Goal: Transaction & Acquisition: Purchase product/service

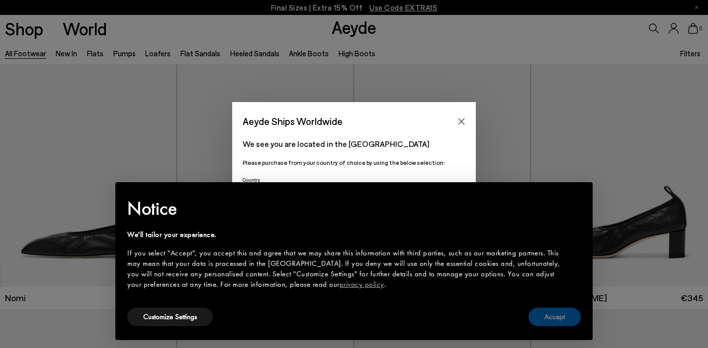
click at [555, 318] on button "Accept" at bounding box center [555, 316] width 52 height 18
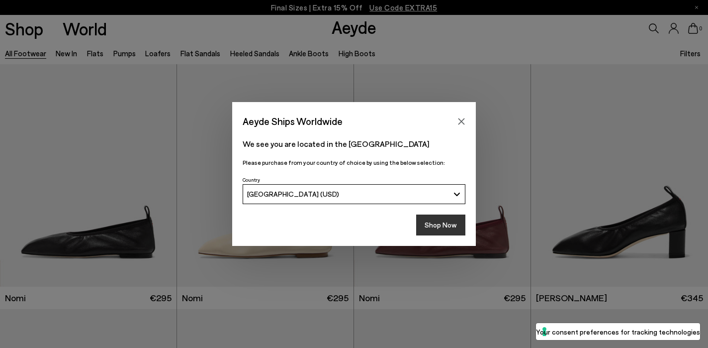
click at [449, 224] on button "Shop Now" at bounding box center [440, 224] width 49 height 21
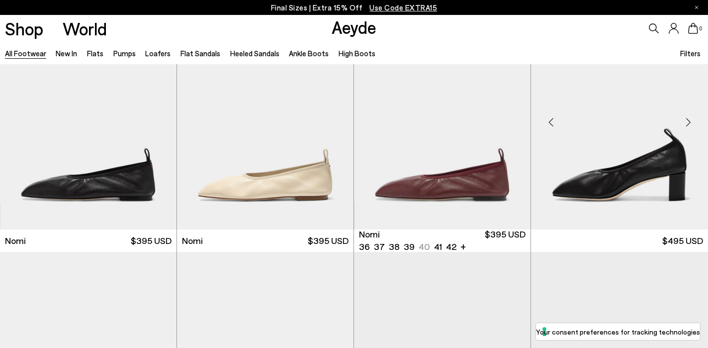
scroll to position [49, 0]
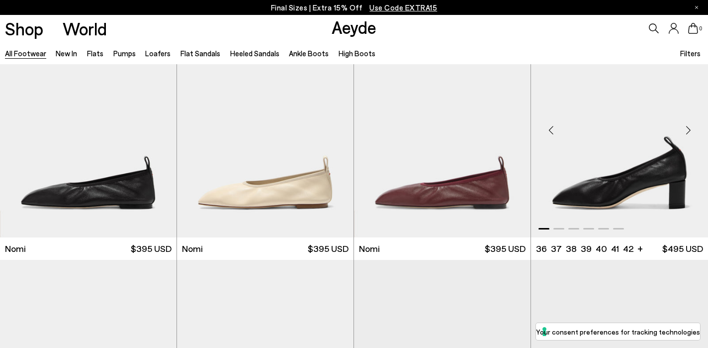
click at [687, 127] on div "Next slide" at bounding box center [688, 130] width 30 height 30
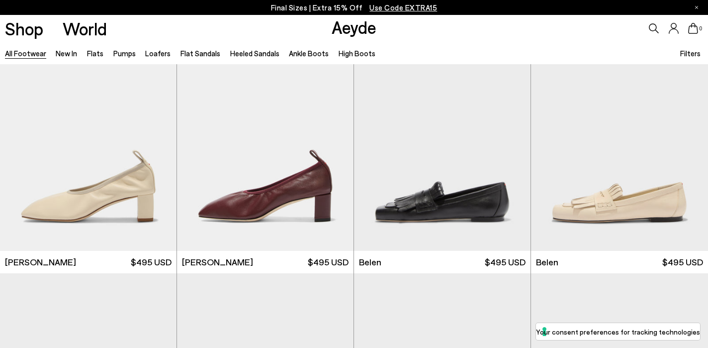
scroll to position [282, 0]
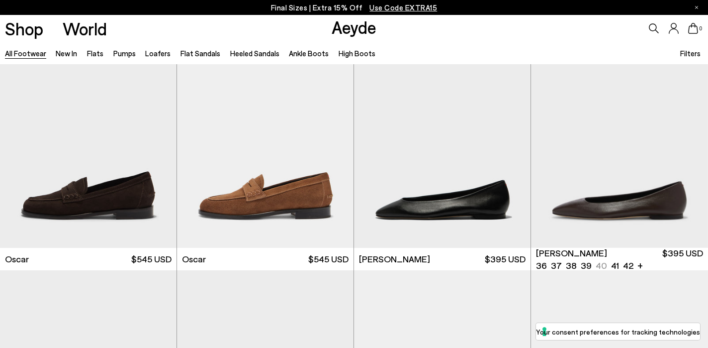
scroll to position [1754, 0]
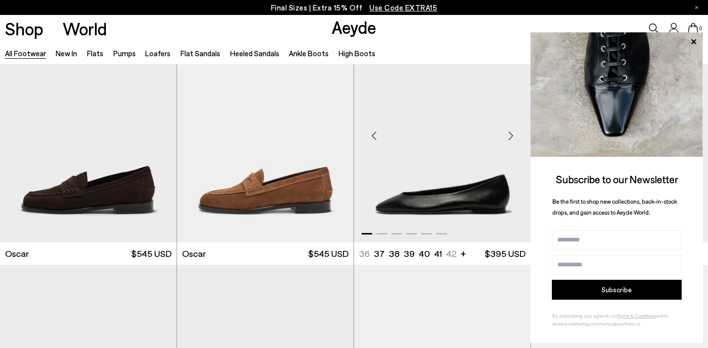
click at [513, 134] on div "Next slide" at bounding box center [511, 135] width 30 height 30
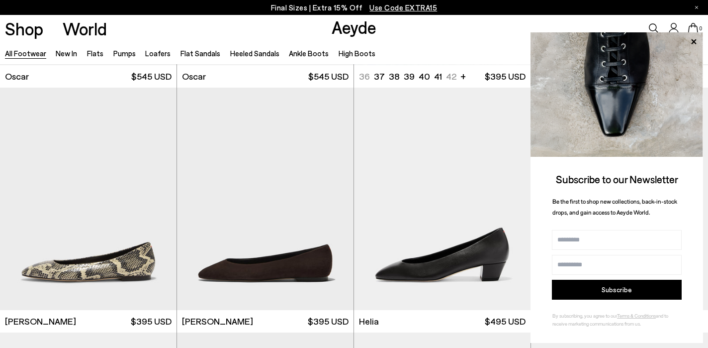
scroll to position [1944, 0]
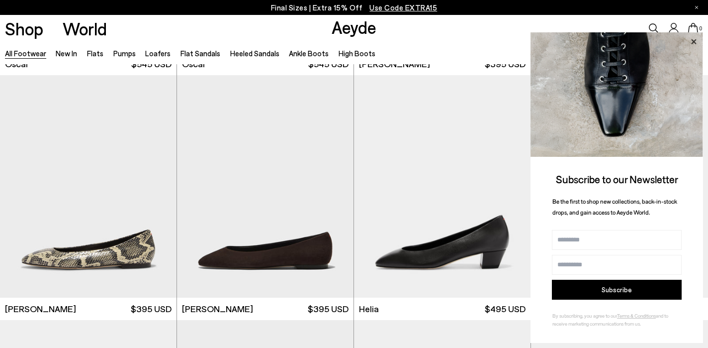
click at [691, 41] on icon at bounding box center [693, 41] width 13 height 13
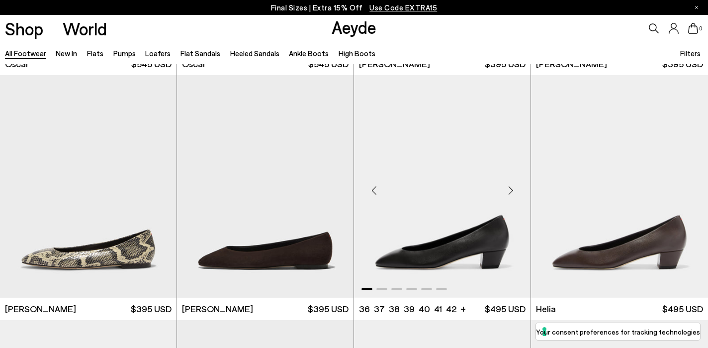
click at [508, 189] on div "Next slide" at bounding box center [511, 190] width 30 height 30
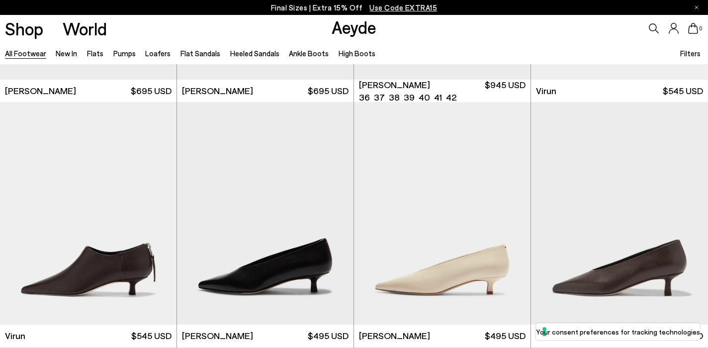
scroll to position [3212, 0]
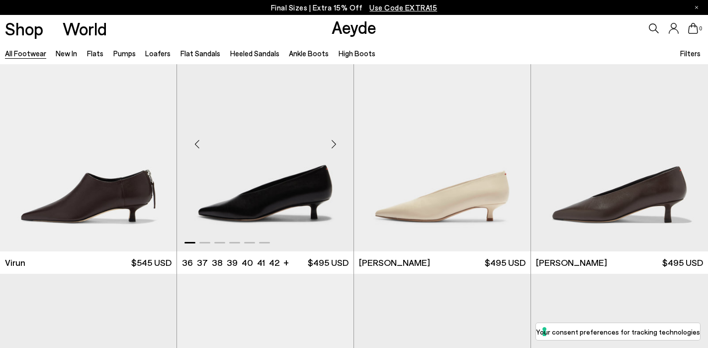
click at [334, 144] on div "Next slide" at bounding box center [334, 144] width 30 height 30
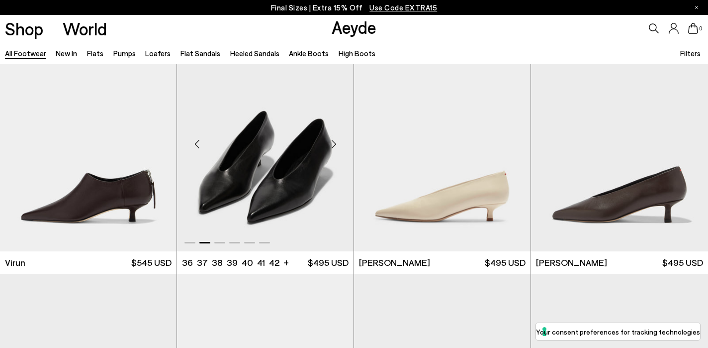
click at [334, 144] on div "Next slide" at bounding box center [334, 144] width 30 height 30
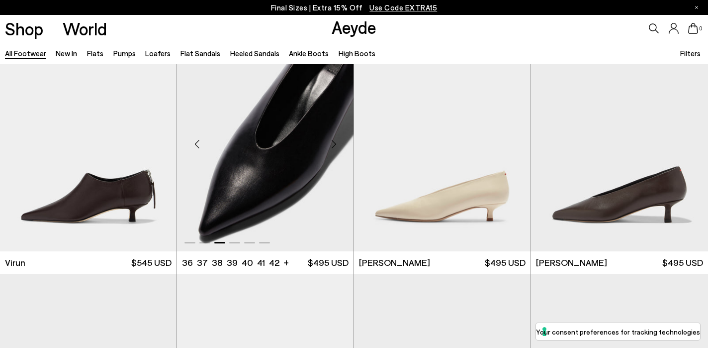
click at [334, 144] on div "Next slide" at bounding box center [334, 144] width 30 height 30
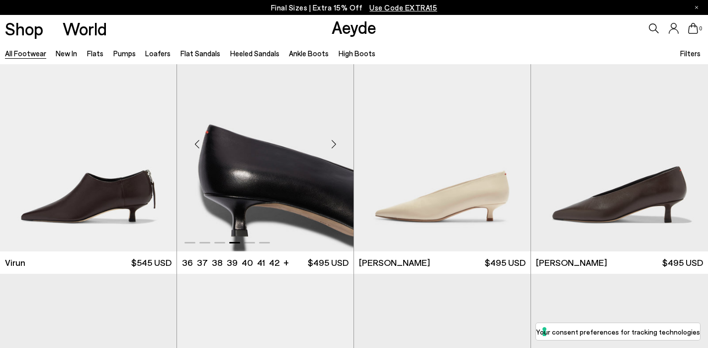
click at [334, 144] on div "Next slide" at bounding box center [334, 144] width 30 height 30
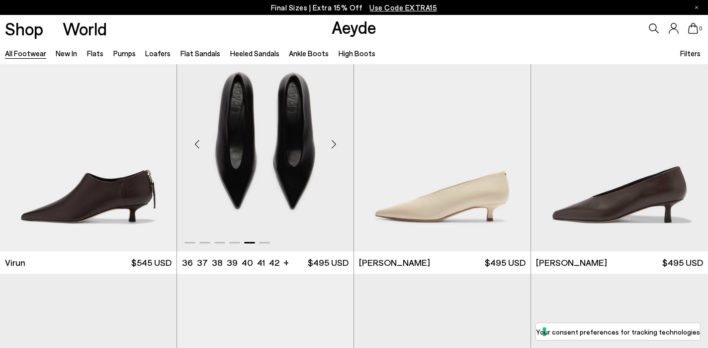
click at [334, 144] on div "Next slide" at bounding box center [334, 144] width 30 height 30
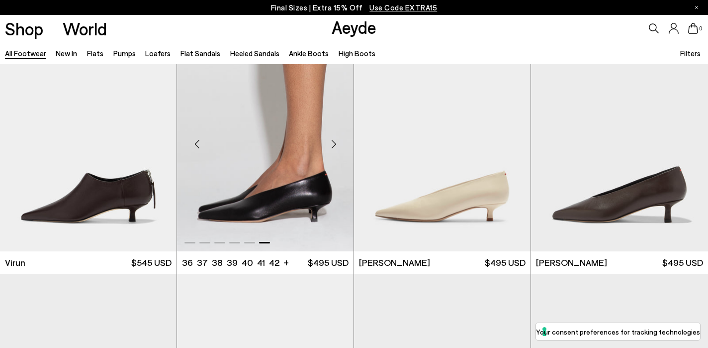
click at [334, 144] on div "Next slide" at bounding box center [334, 144] width 30 height 30
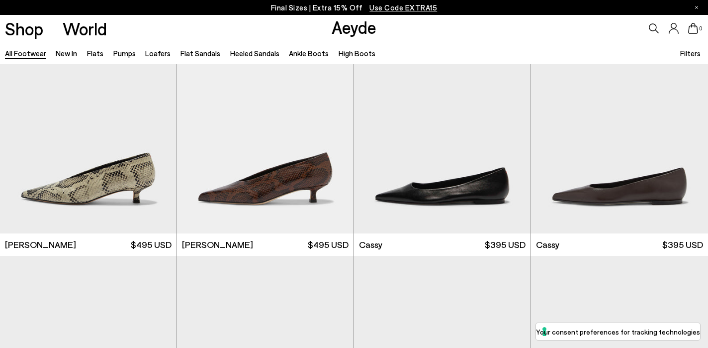
scroll to position [3474, 0]
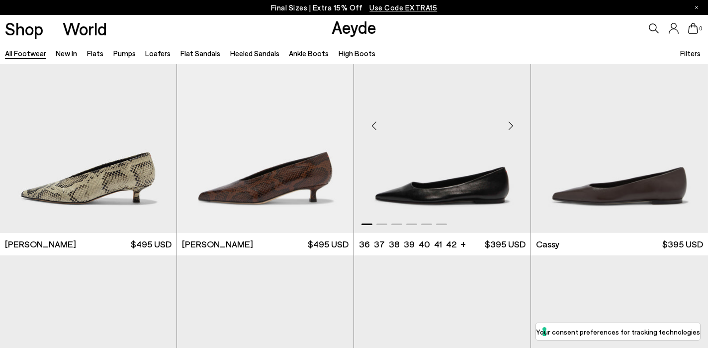
click at [509, 123] on div "Next slide" at bounding box center [511, 126] width 30 height 30
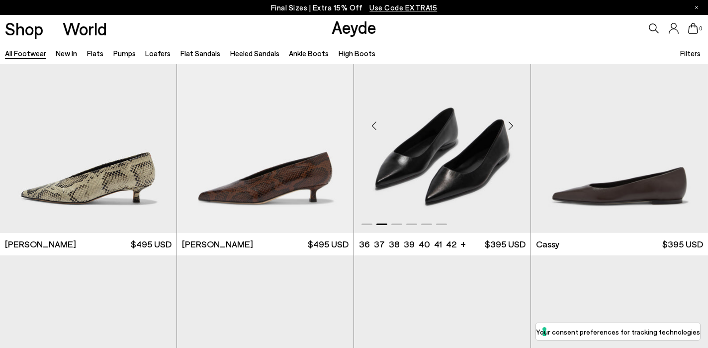
click at [509, 123] on div "Next slide" at bounding box center [511, 126] width 30 height 30
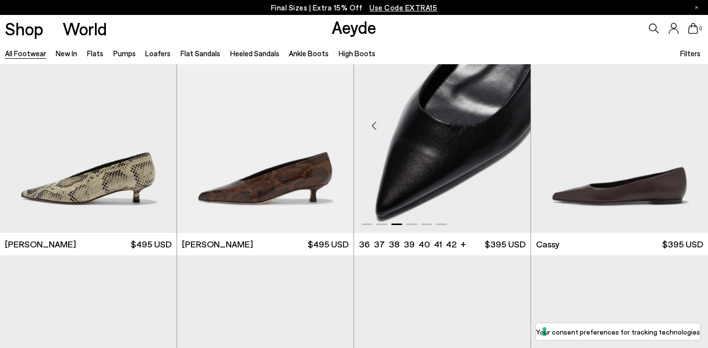
click at [509, 123] on div "Next slide" at bounding box center [511, 126] width 30 height 30
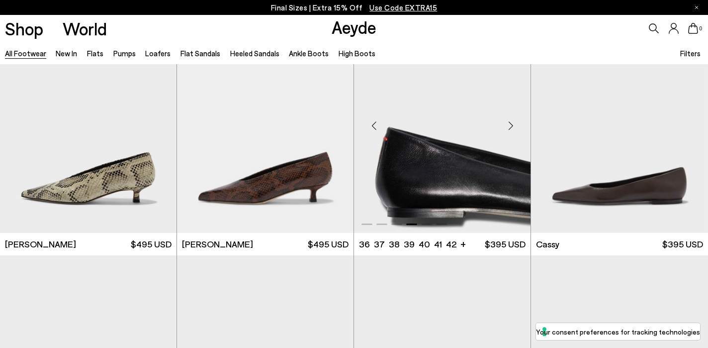
click at [509, 123] on div "Next slide" at bounding box center [511, 126] width 30 height 30
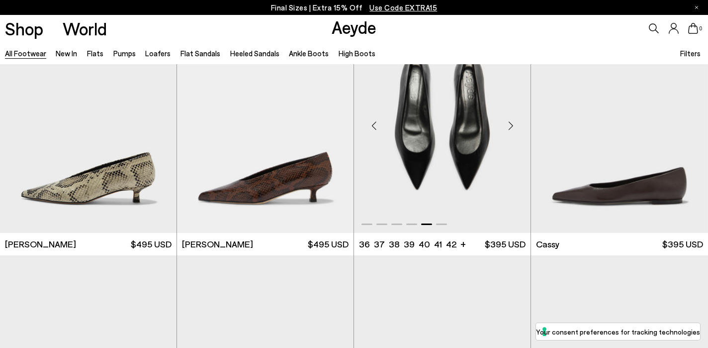
click at [509, 123] on div "Next slide" at bounding box center [511, 126] width 30 height 30
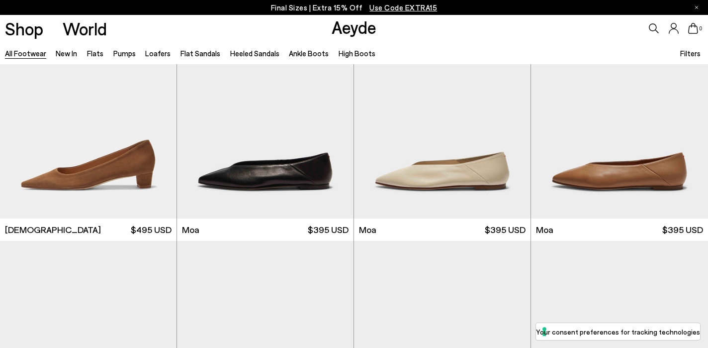
scroll to position [3983, 0]
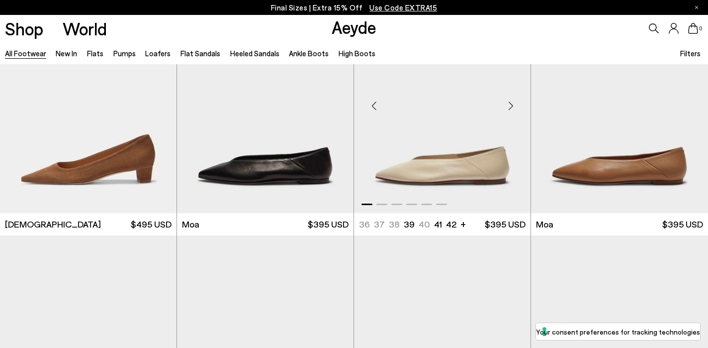
click at [508, 103] on div "Next slide" at bounding box center [511, 106] width 30 height 30
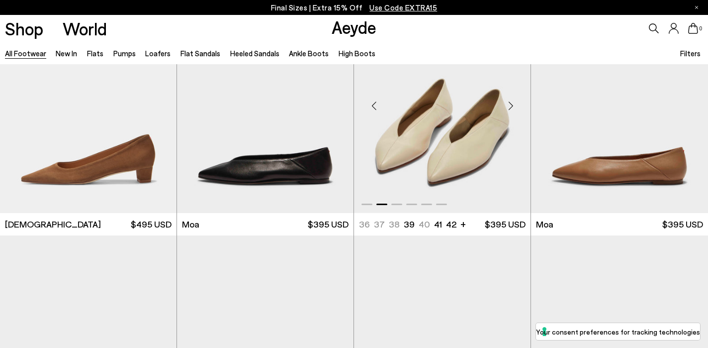
click at [508, 103] on div "Next slide" at bounding box center [511, 106] width 30 height 30
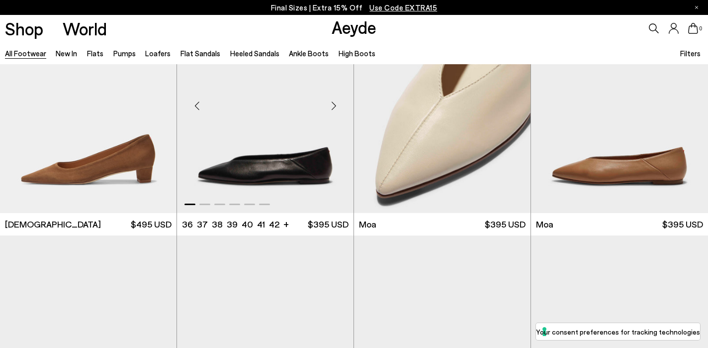
click at [333, 103] on div "Next slide" at bounding box center [334, 106] width 30 height 30
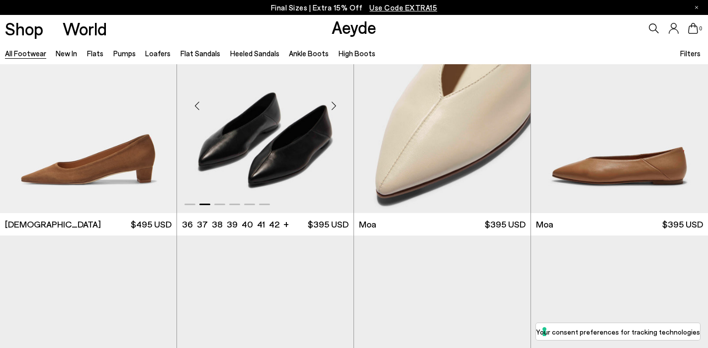
click at [333, 103] on div "Next slide" at bounding box center [334, 106] width 30 height 30
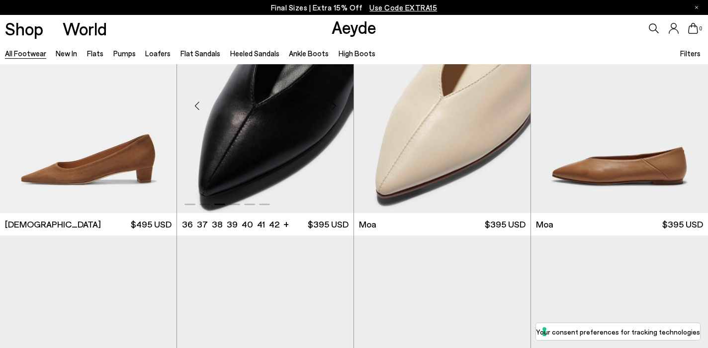
click at [333, 103] on div "Next slide" at bounding box center [334, 106] width 30 height 30
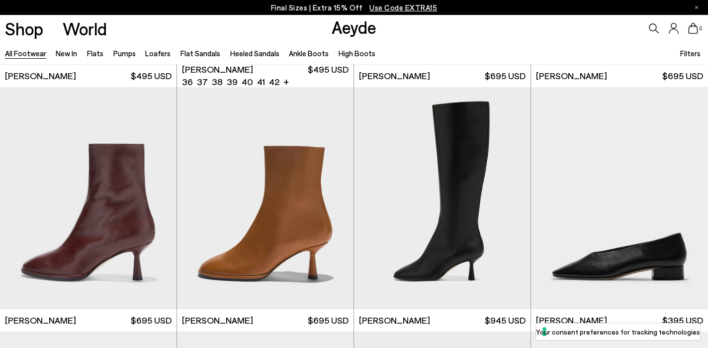
scroll to position [4904, 0]
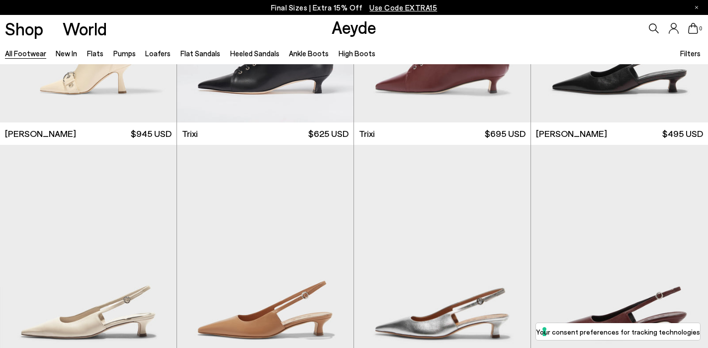
scroll to position [6351, 0]
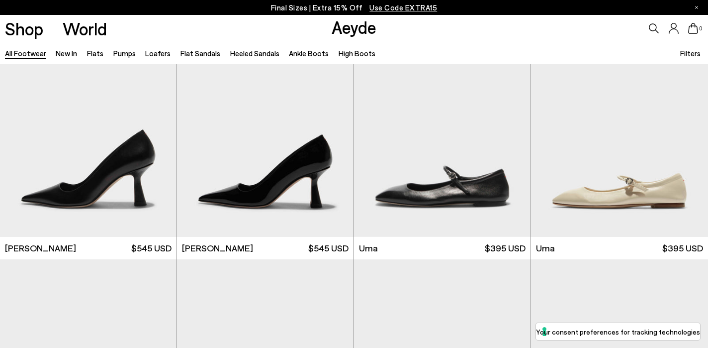
scroll to position [7142, 0]
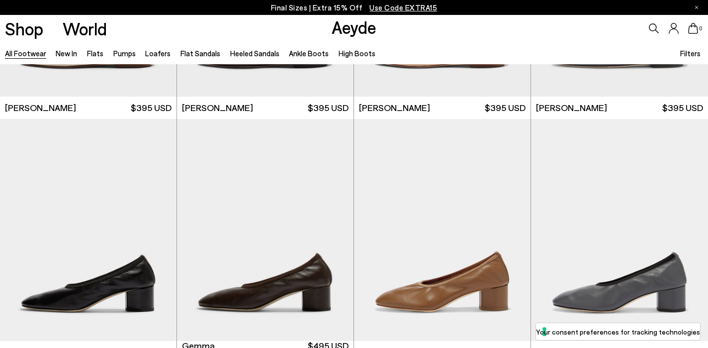
scroll to position [9273, 0]
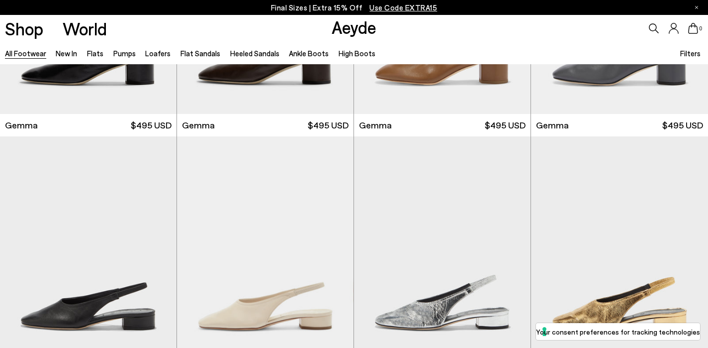
scroll to position [9701, 0]
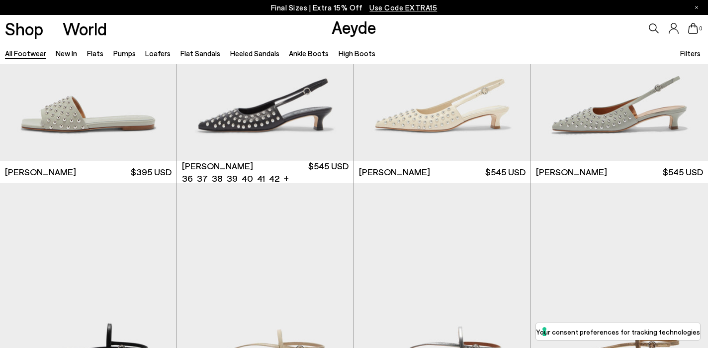
scroll to position [12156, 0]
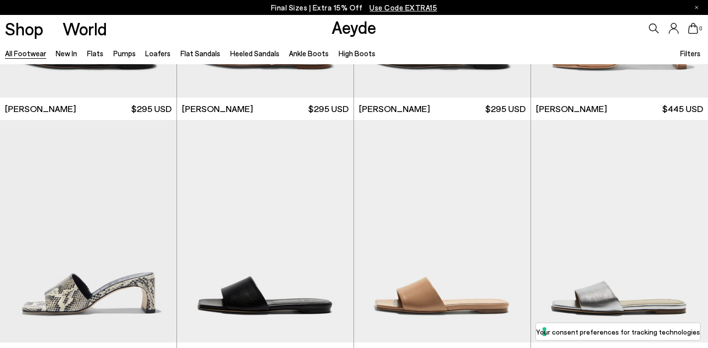
scroll to position [12923, 0]
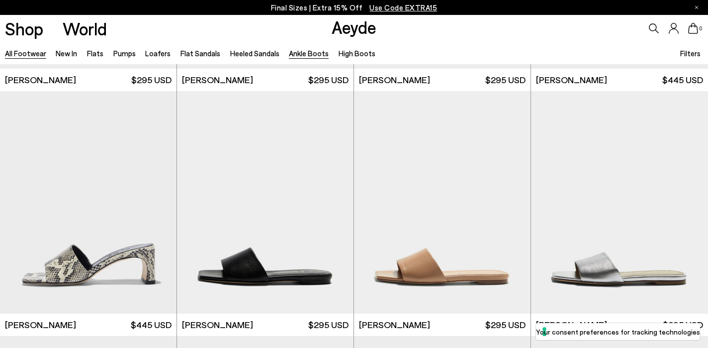
click at [295, 56] on link "Ankle Boots" at bounding box center [309, 53] width 40 height 9
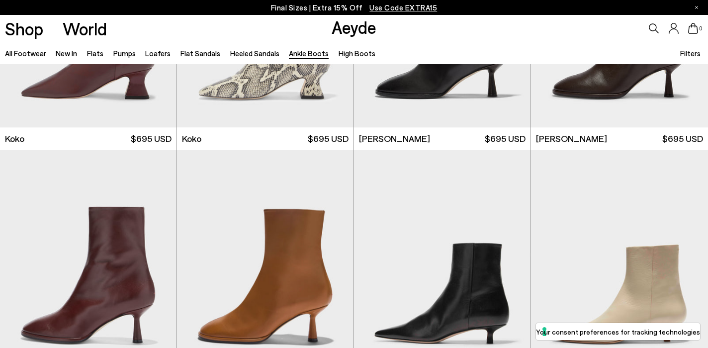
scroll to position [654, 0]
